Goal: Connect with others: Connect with others

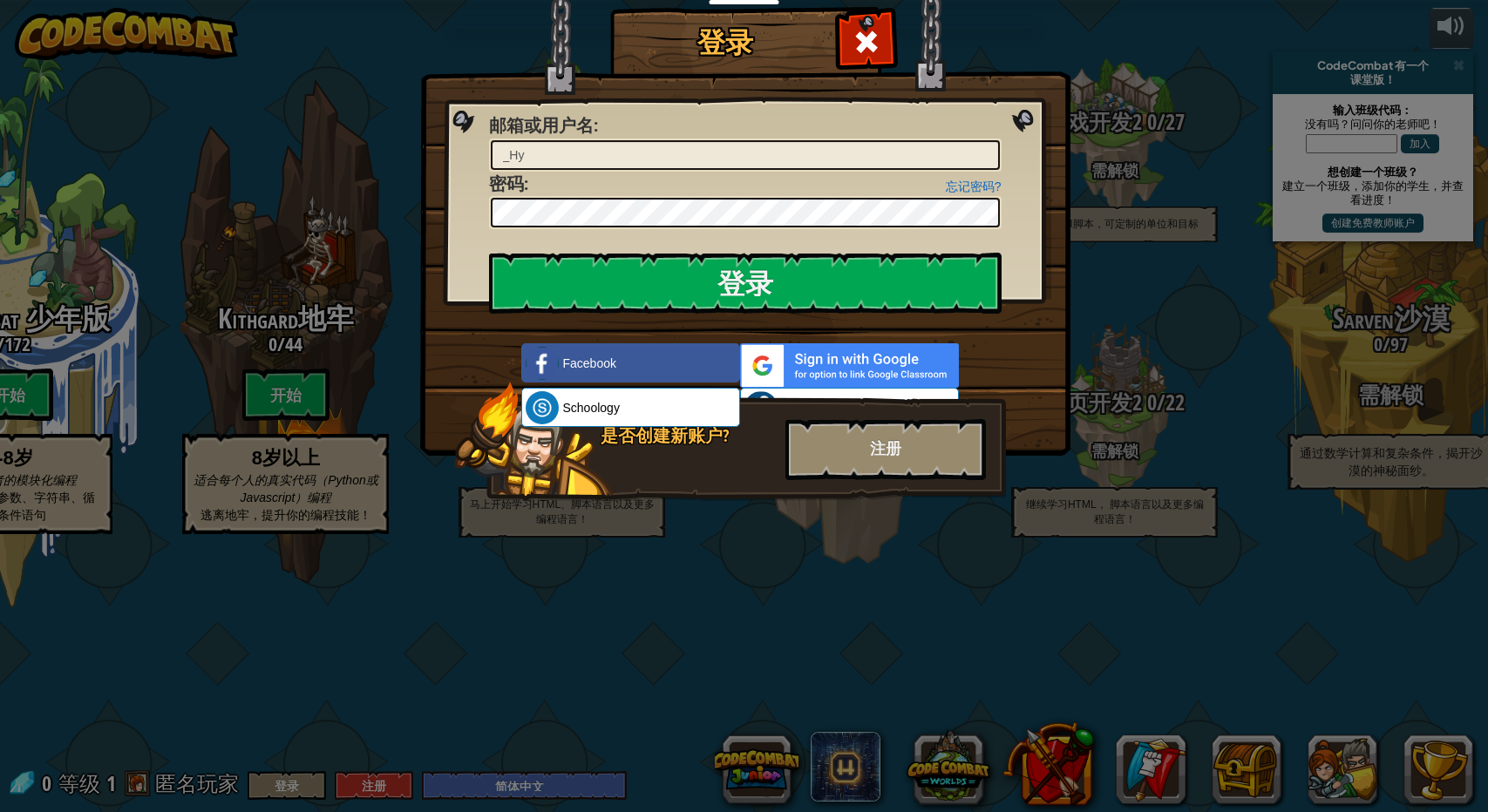
select select "zh-HANS"
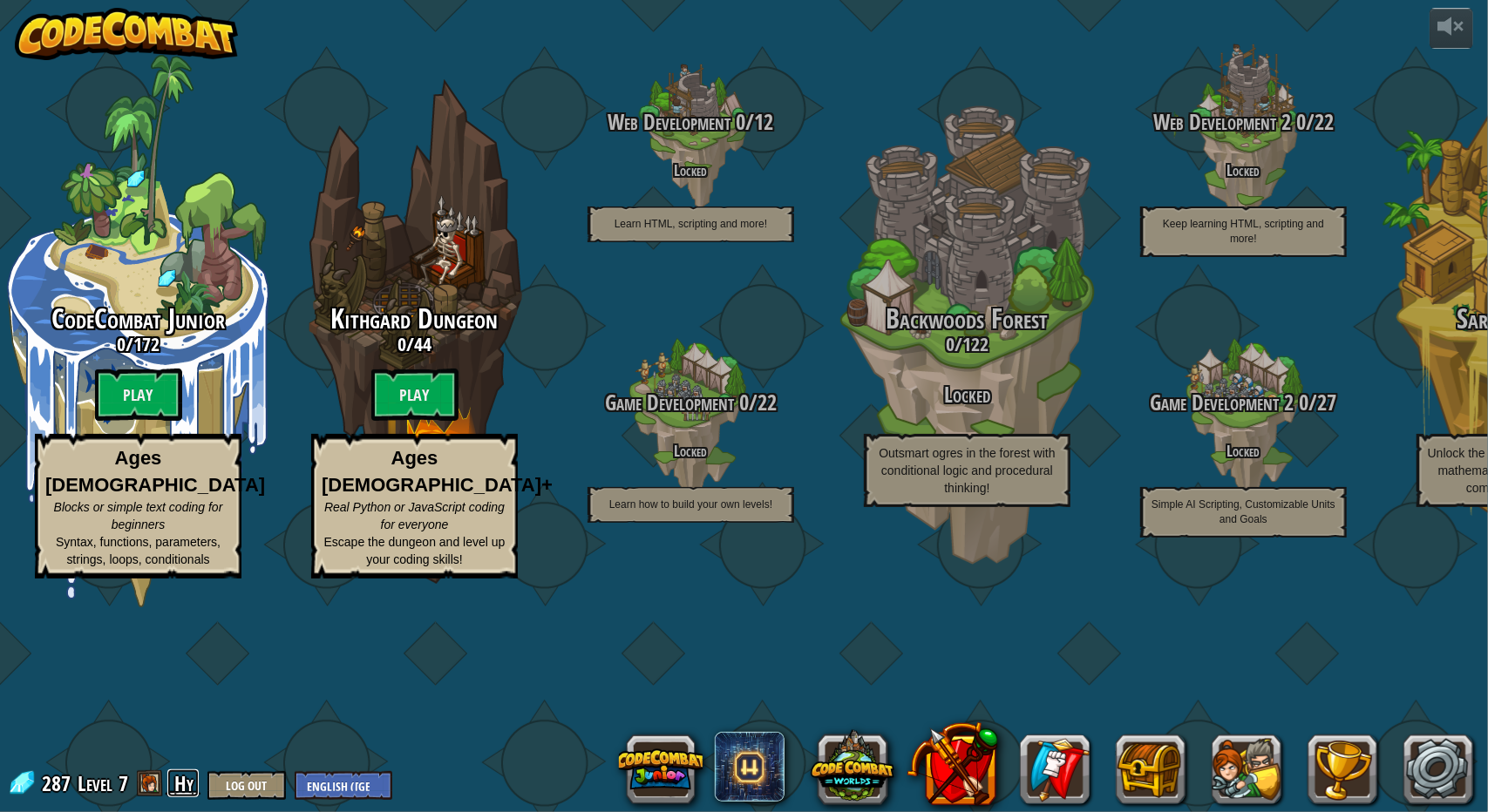
click at [177, 777] on link "_Hy" at bounding box center [183, 783] width 32 height 28
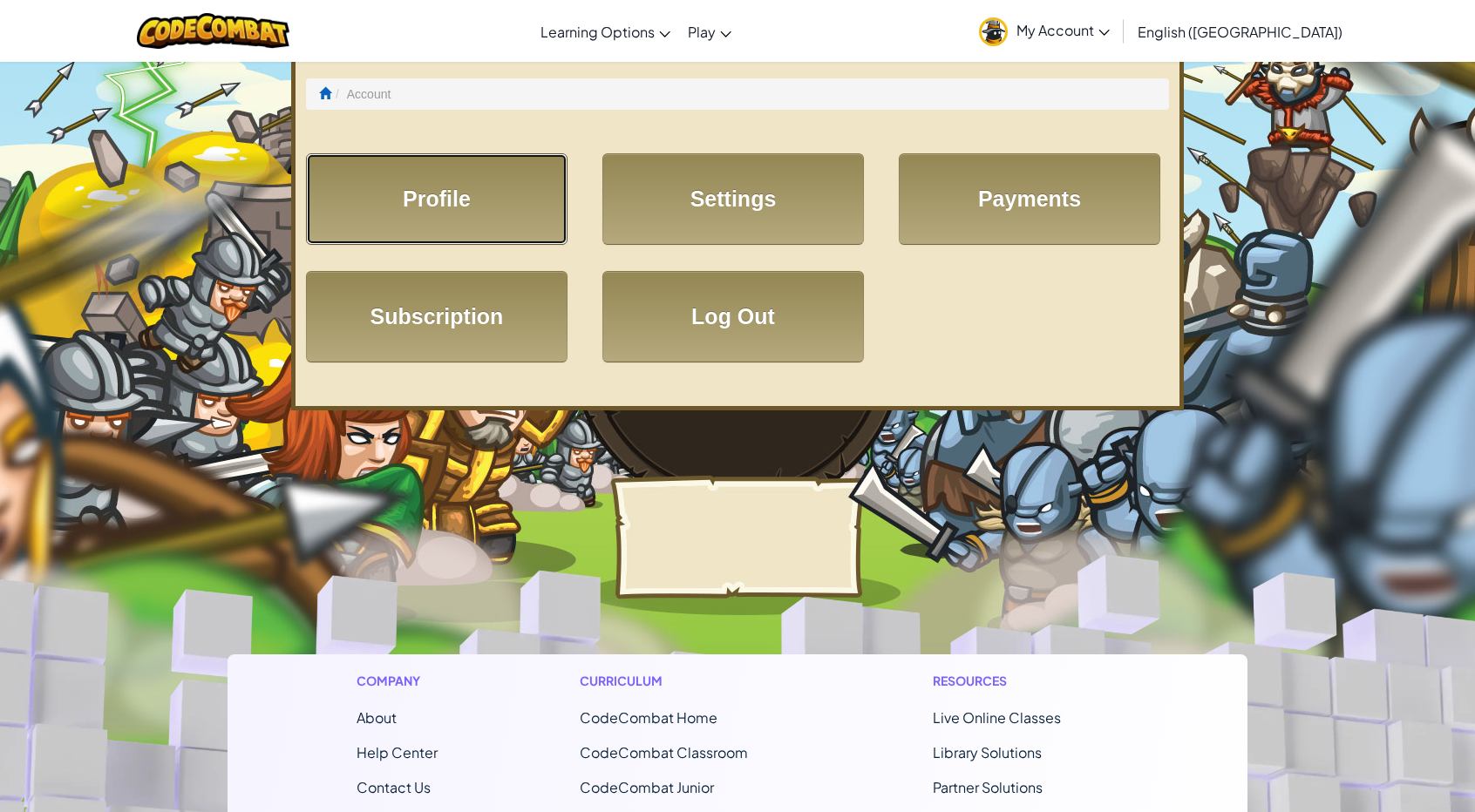
click at [439, 205] on link "Profile" at bounding box center [437, 199] width 261 height 92
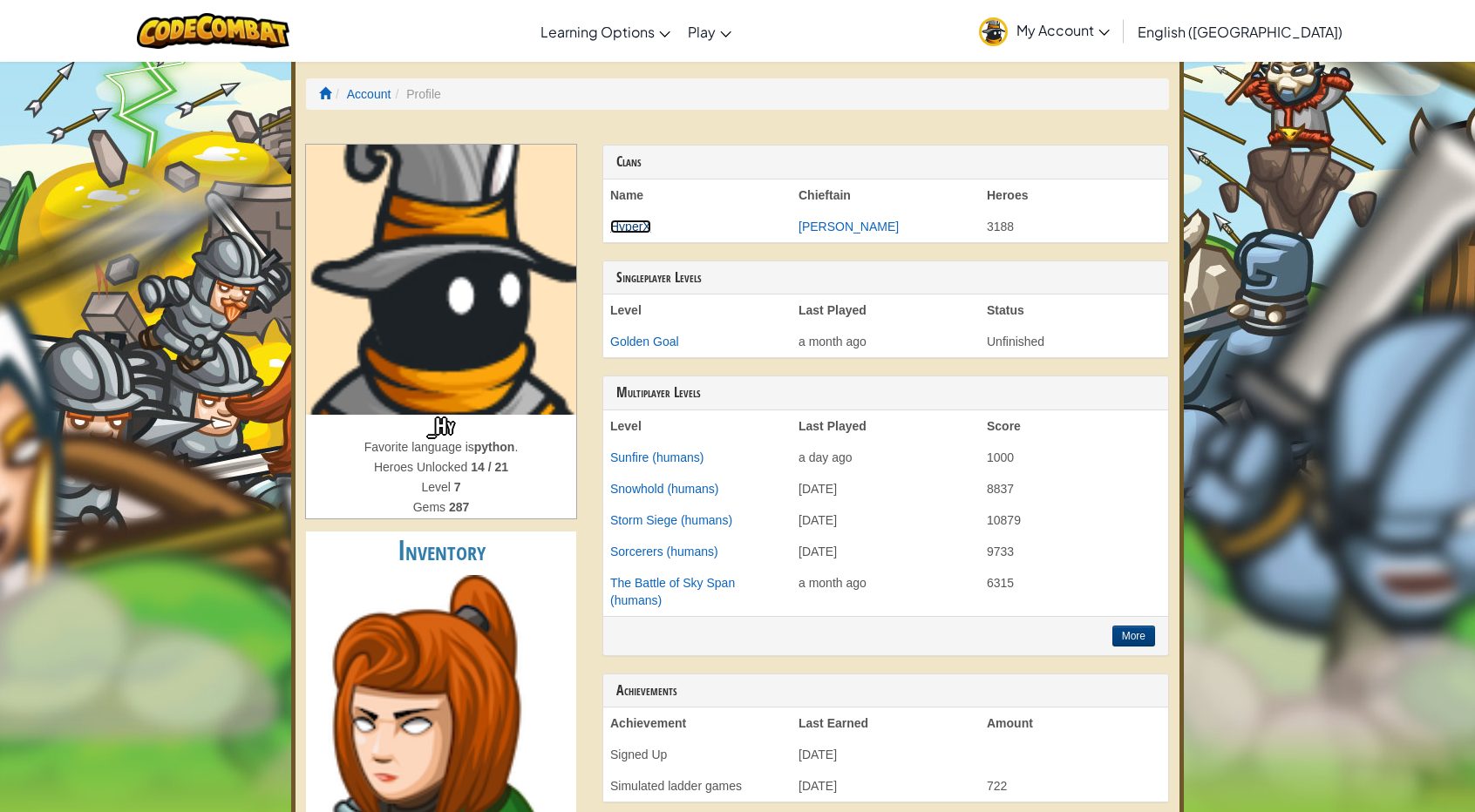
click at [645, 227] on link "HyperX" at bounding box center [630, 226] width 41 height 14
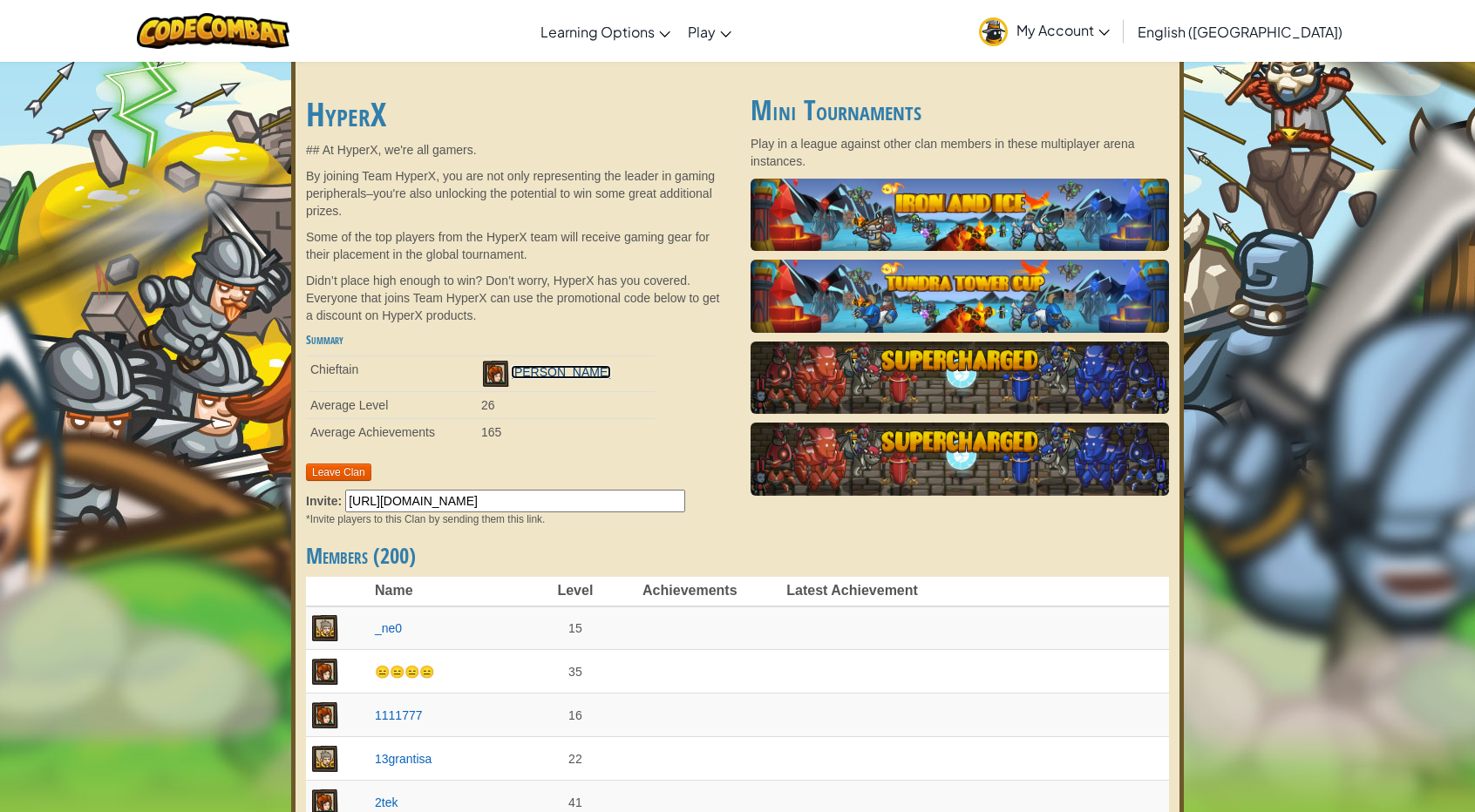
click at [588, 369] on link "[PERSON_NAME]" at bounding box center [560, 372] width 100 height 14
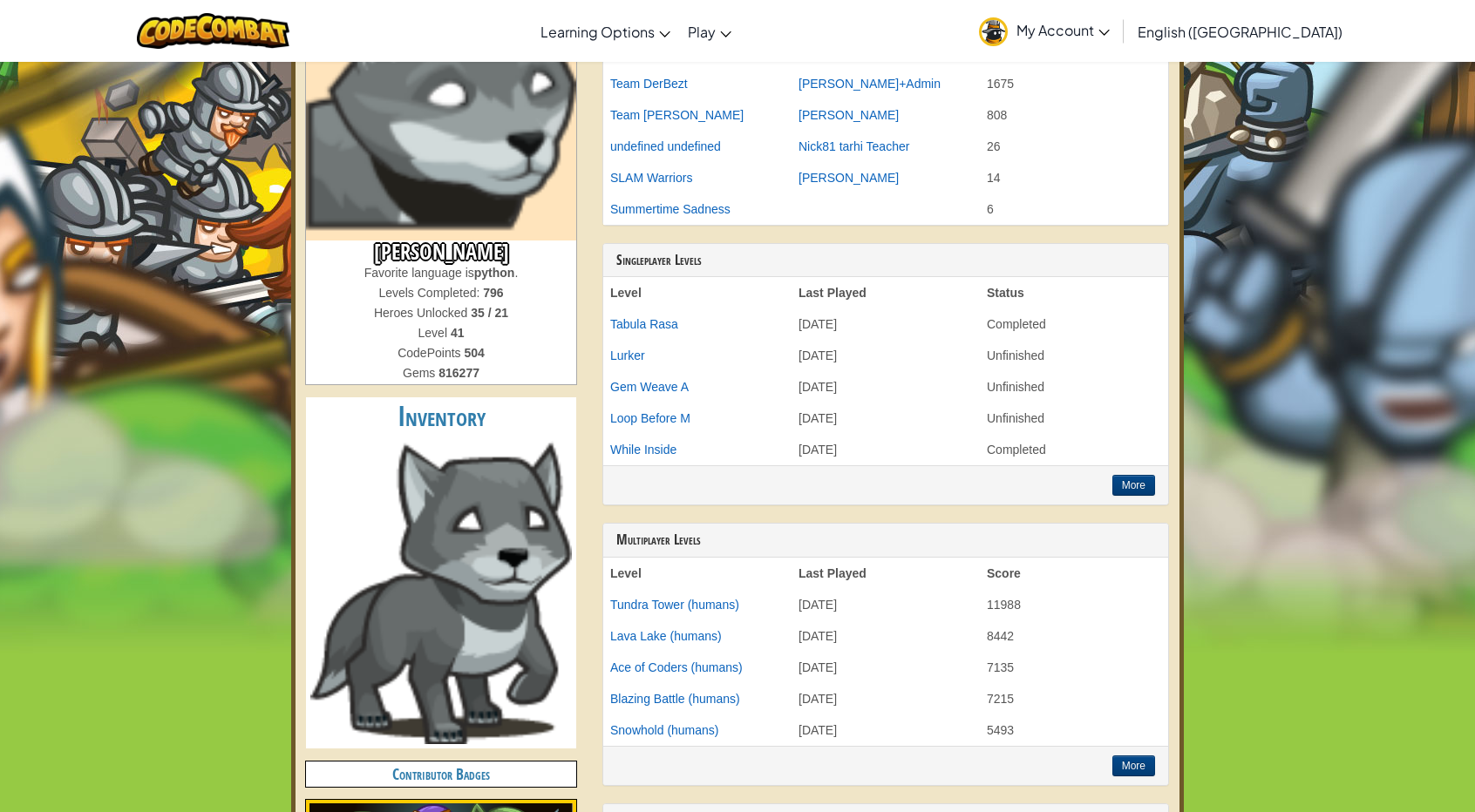
scroll to position [348, 0]
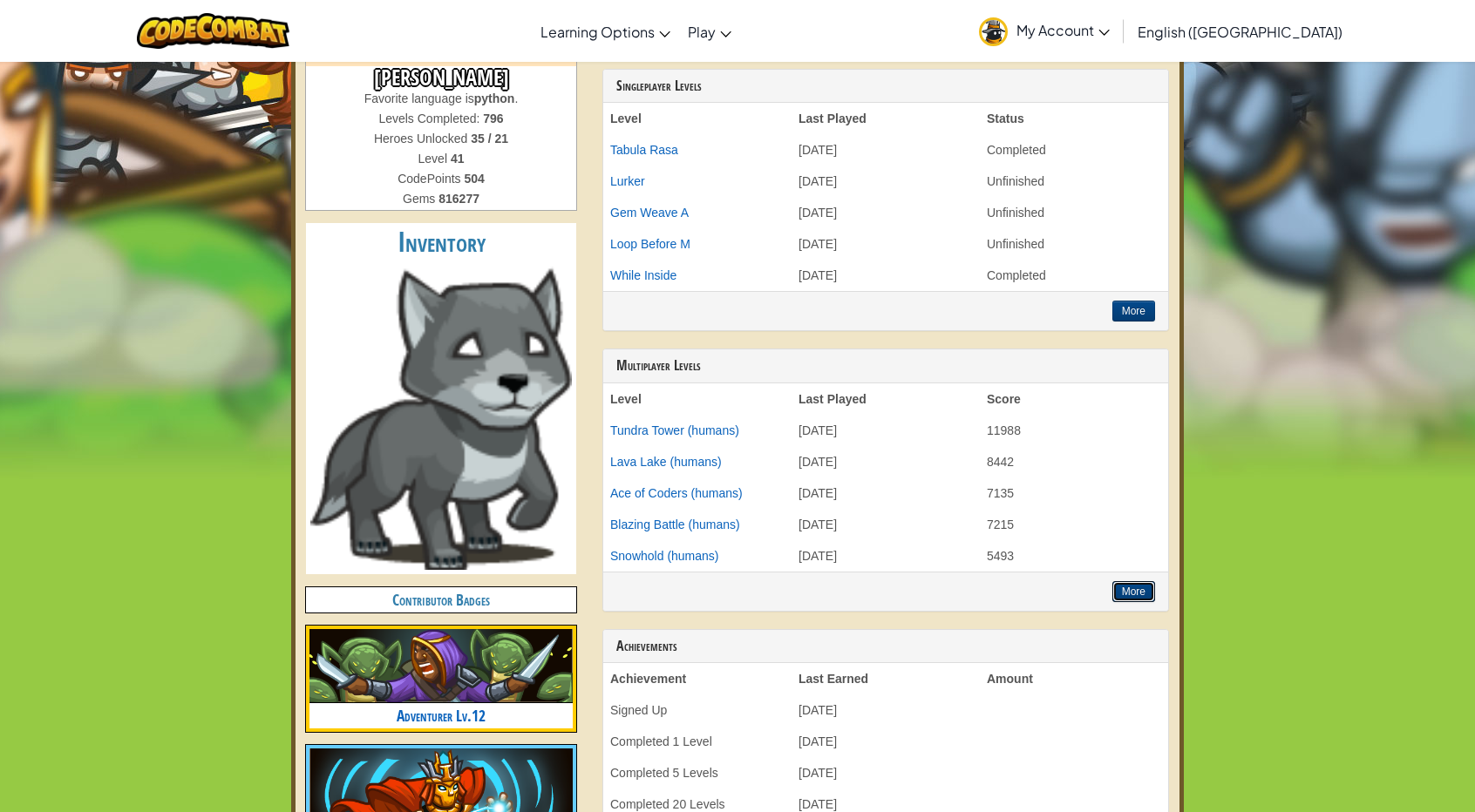
click at [1146, 586] on button "More" at bounding box center [1133, 591] width 42 height 21
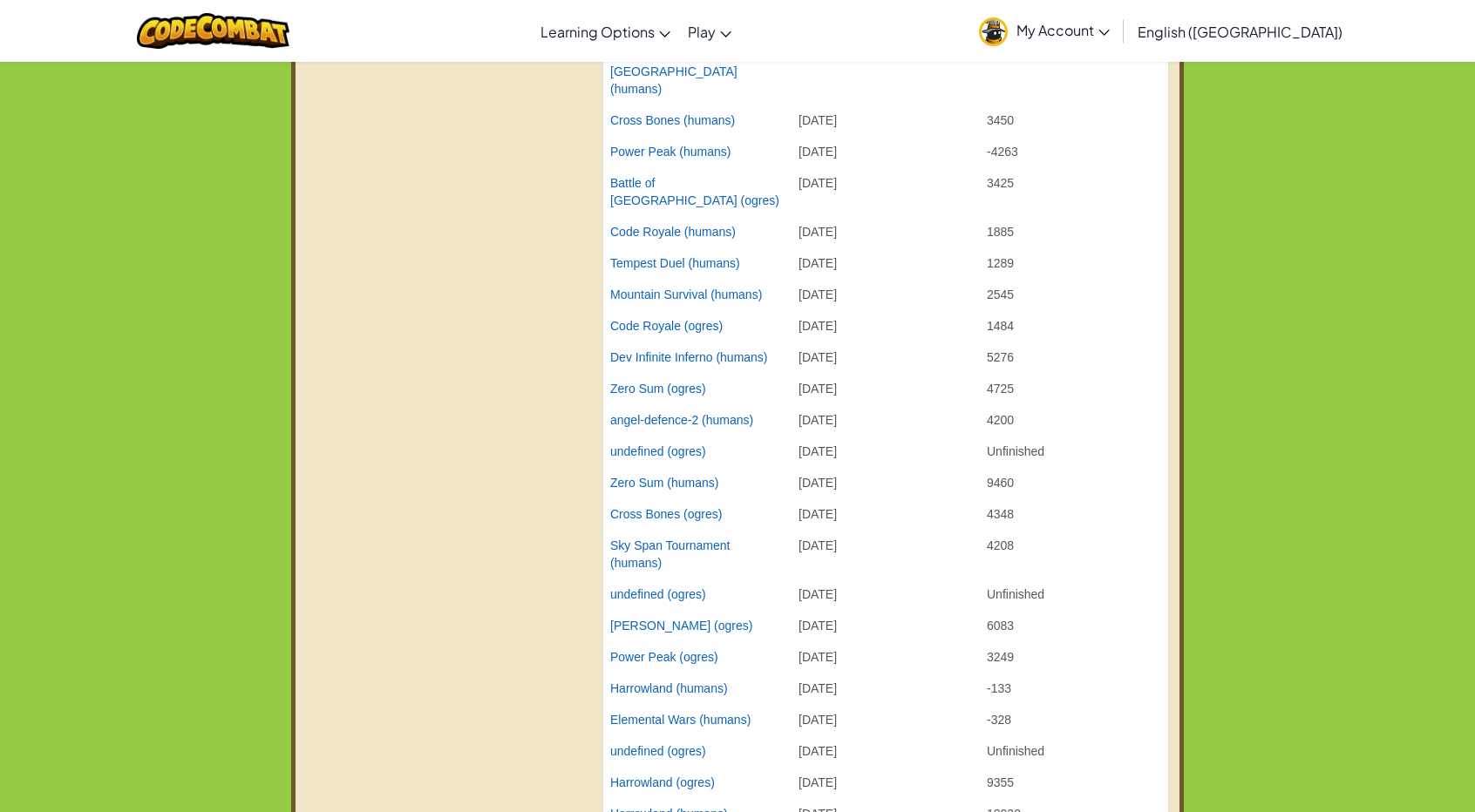
scroll to position [2091, 0]
